Goal: Transaction & Acquisition: Subscribe to service/newsletter

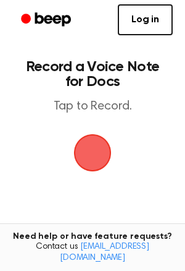
click at [107, 158] on span "button" at bounding box center [93, 153] width 38 height 38
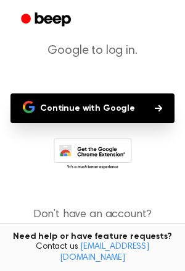
scroll to position [108, 0]
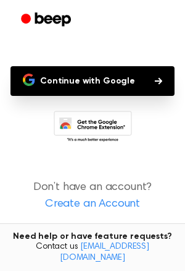
click at [163, 74] on button "Continue with Google" at bounding box center [93, 81] width 164 height 30
click at [159, 77] on button "Continue with Google" at bounding box center [93, 81] width 164 height 30
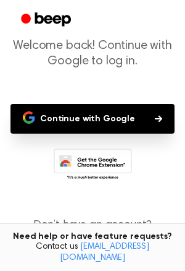
scroll to position [51, 0]
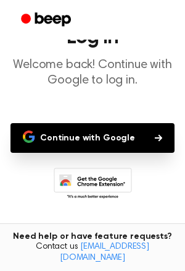
click at [26, 16] on circle "Beep" at bounding box center [26, 19] width 10 height 10
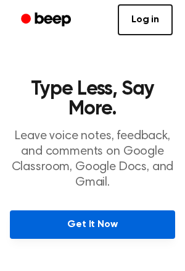
click at [101, 226] on link "Get It Now" at bounding box center [93, 224] width 166 height 28
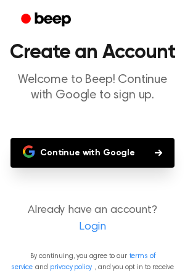
scroll to position [59, 0]
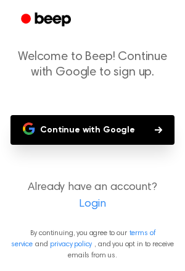
click at [100, 202] on link "Login" at bounding box center [92, 204] width 161 height 17
